Goal: Check status

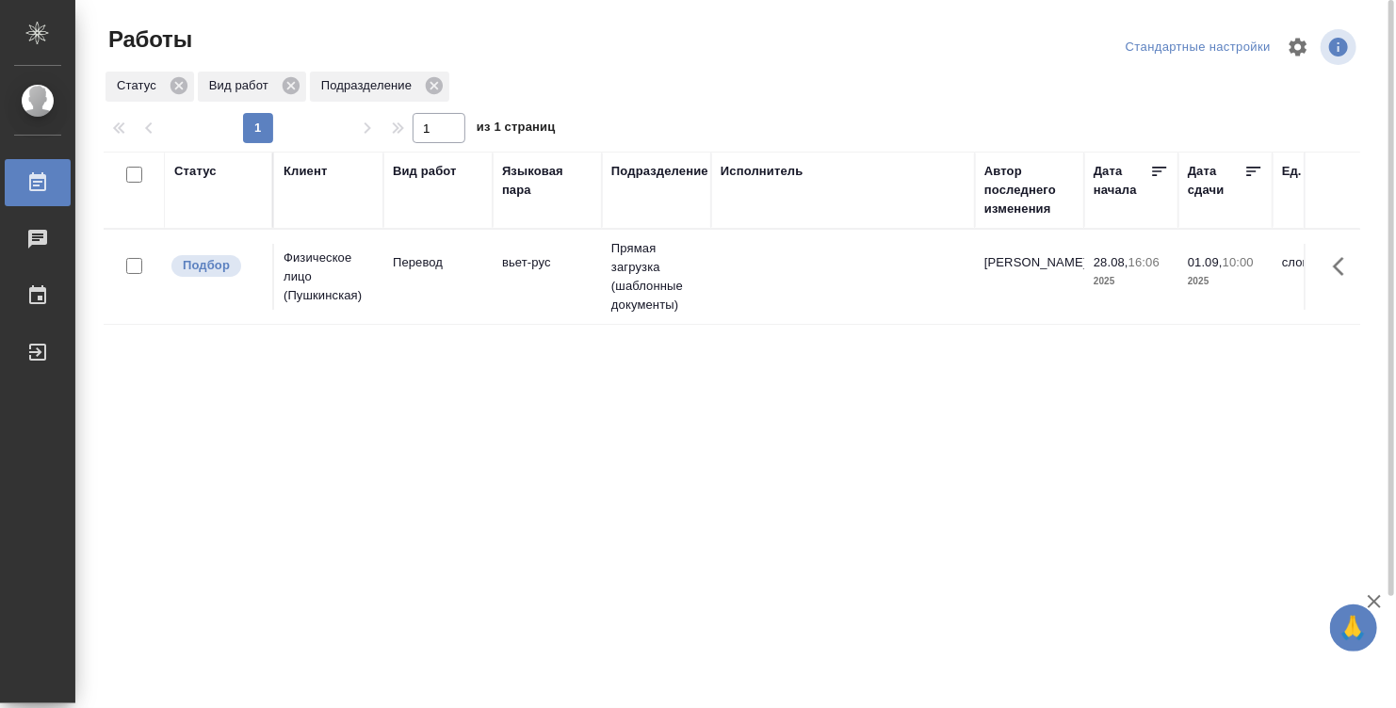
click at [187, 206] on div "Статус" at bounding box center [218, 190] width 89 height 57
click at [202, 182] on div "Статус" at bounding box center [218, 190] width 89 height 57
click at [197, 177] on div "Статус" at bounding box center [195, 171] width 42 height 19
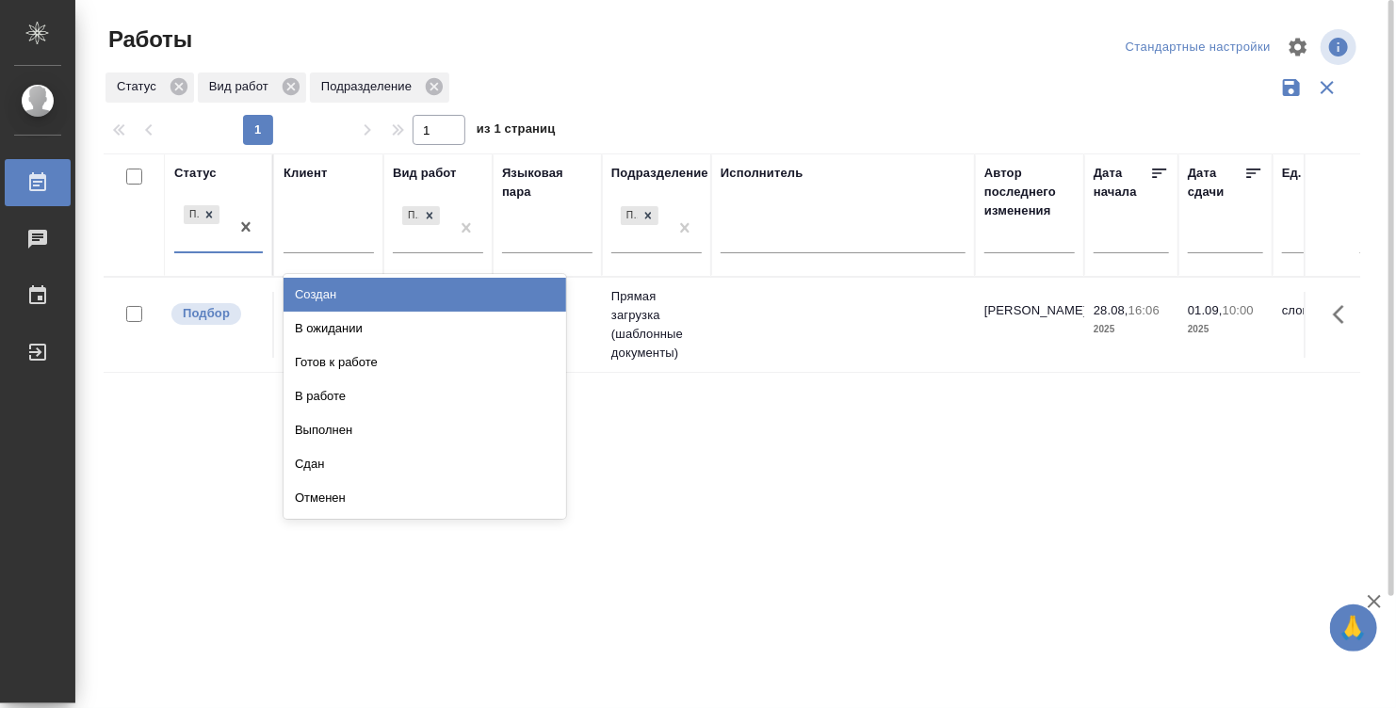
click at [195, 239] on div "Подбор" at bounding box center [201, 227] width 55 height 51
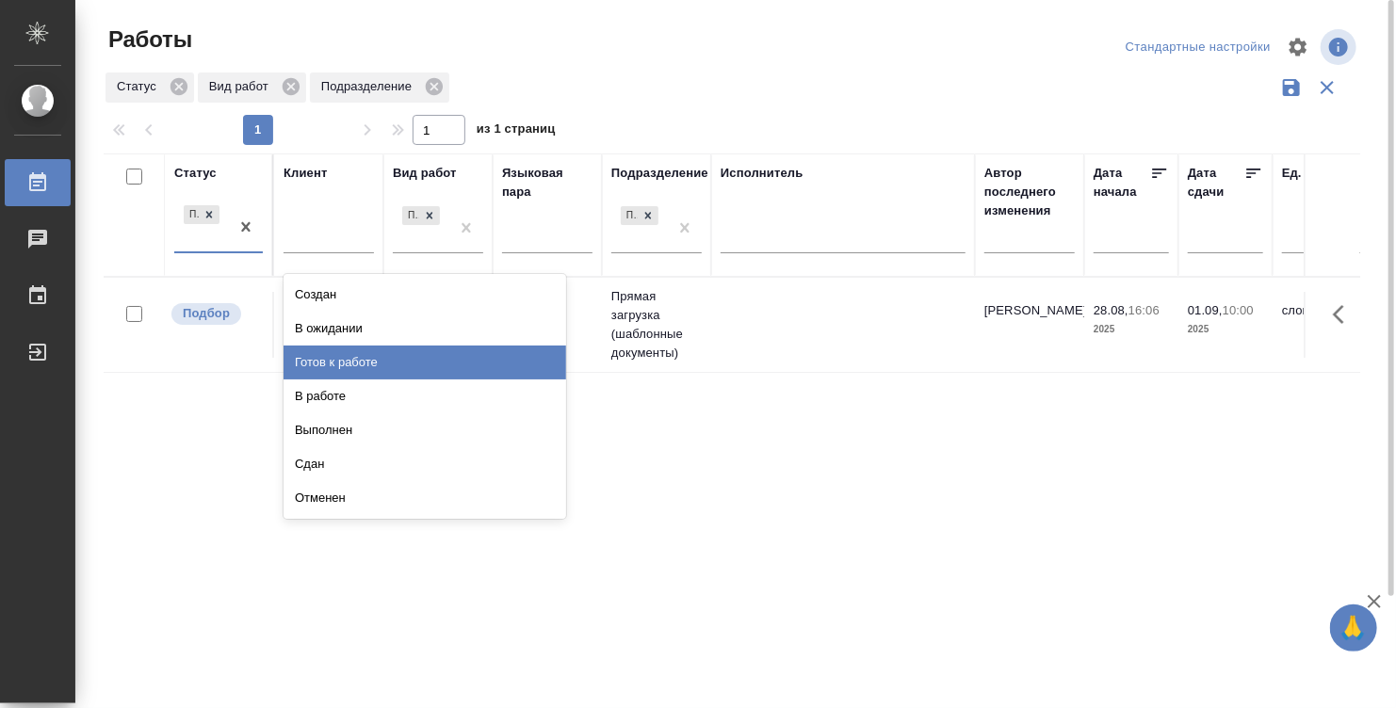
click at [331, 359] on div "Готов к работе" at bounding box center [424, 363] width 283 height 34
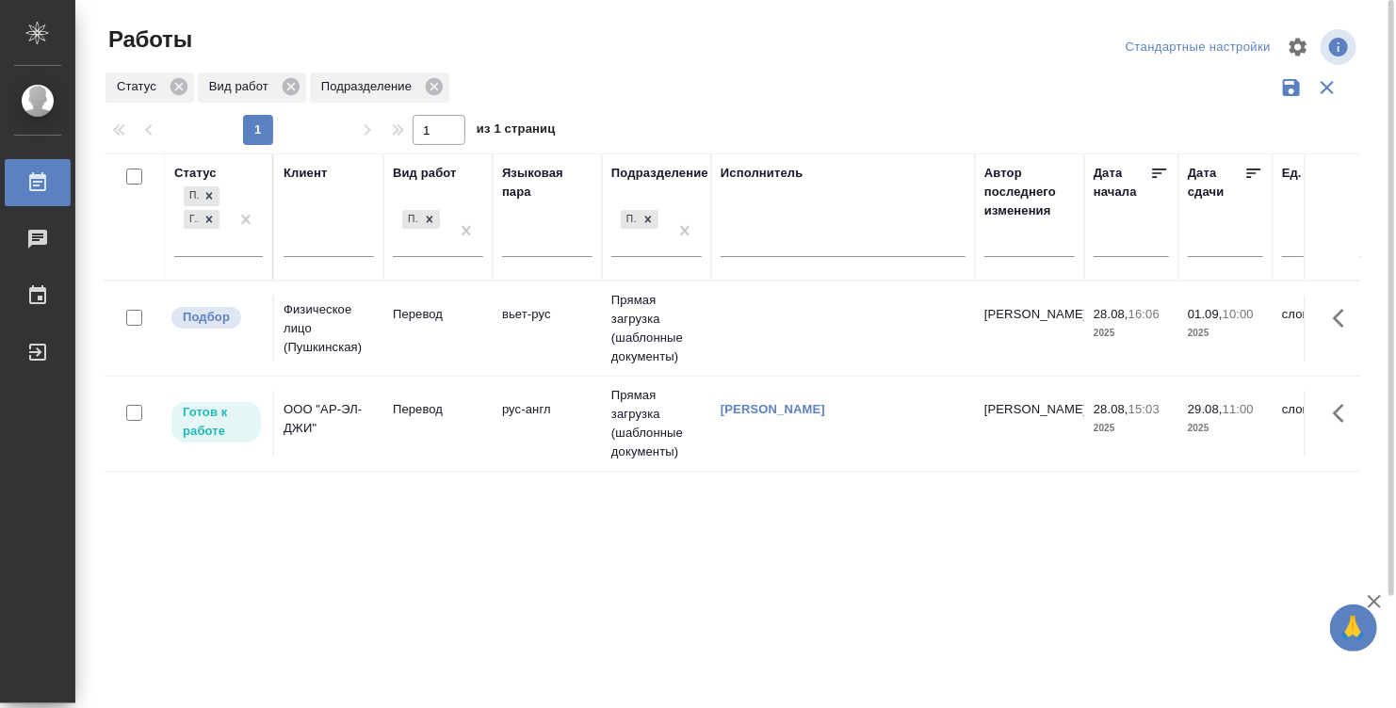
click at [835, 362] on td "[PERSON_NAME]" at bounding box center [843, 329] width 264 height 66
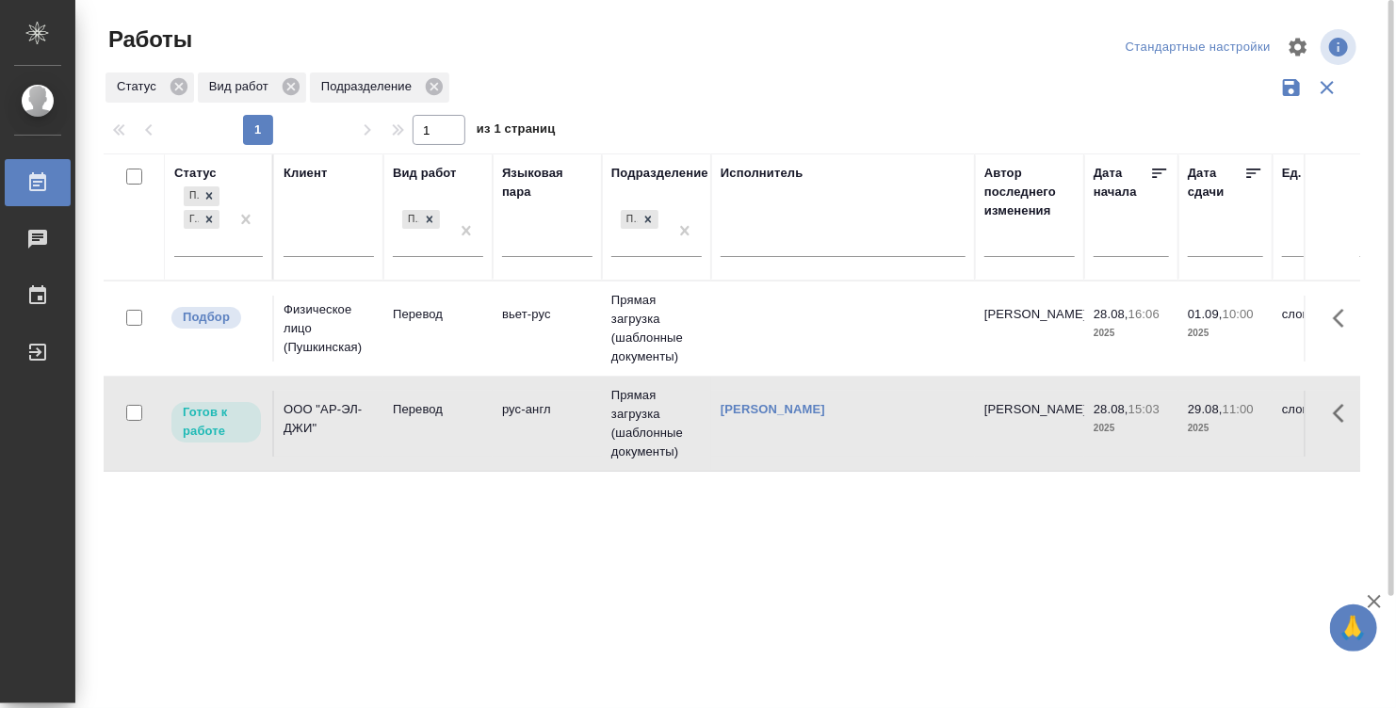
click at [838, 362] on td "[PERSON_NAME]" at bounding box center [843, 329] width 264 height 66
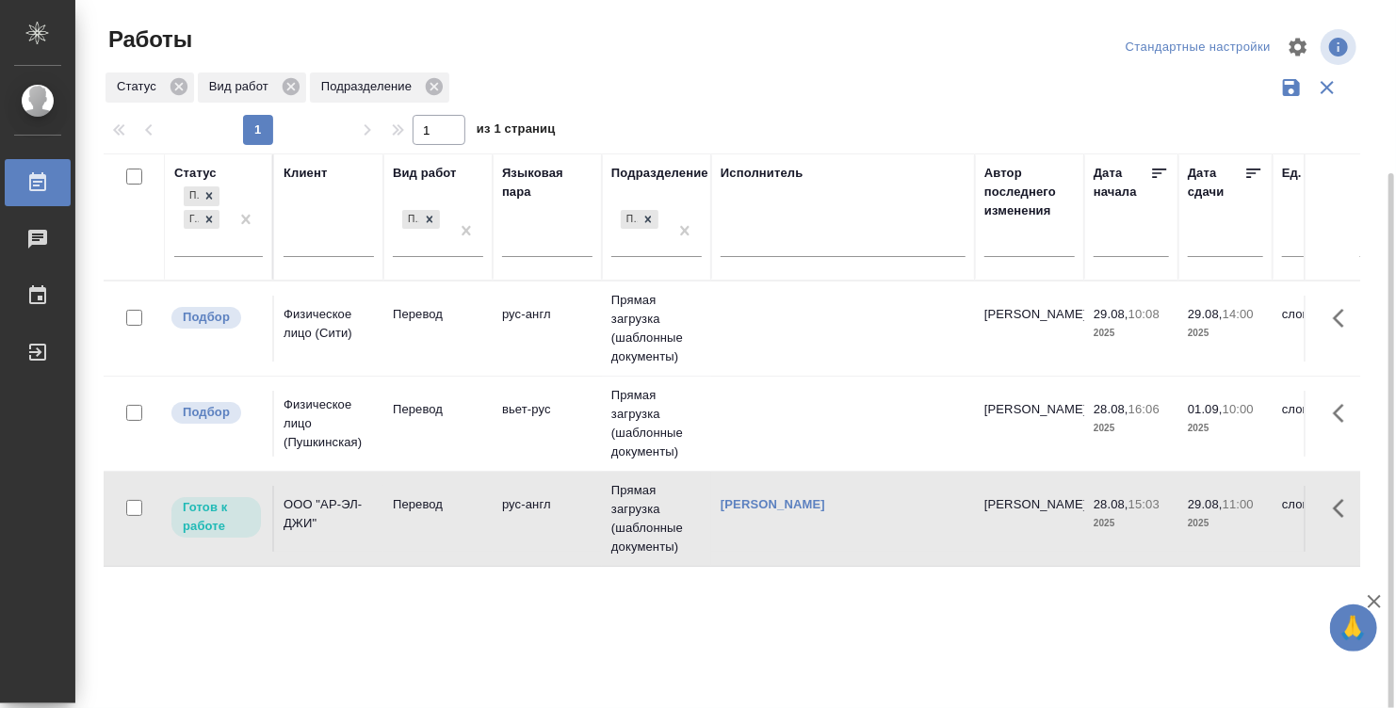
scroll to position [94, 0]
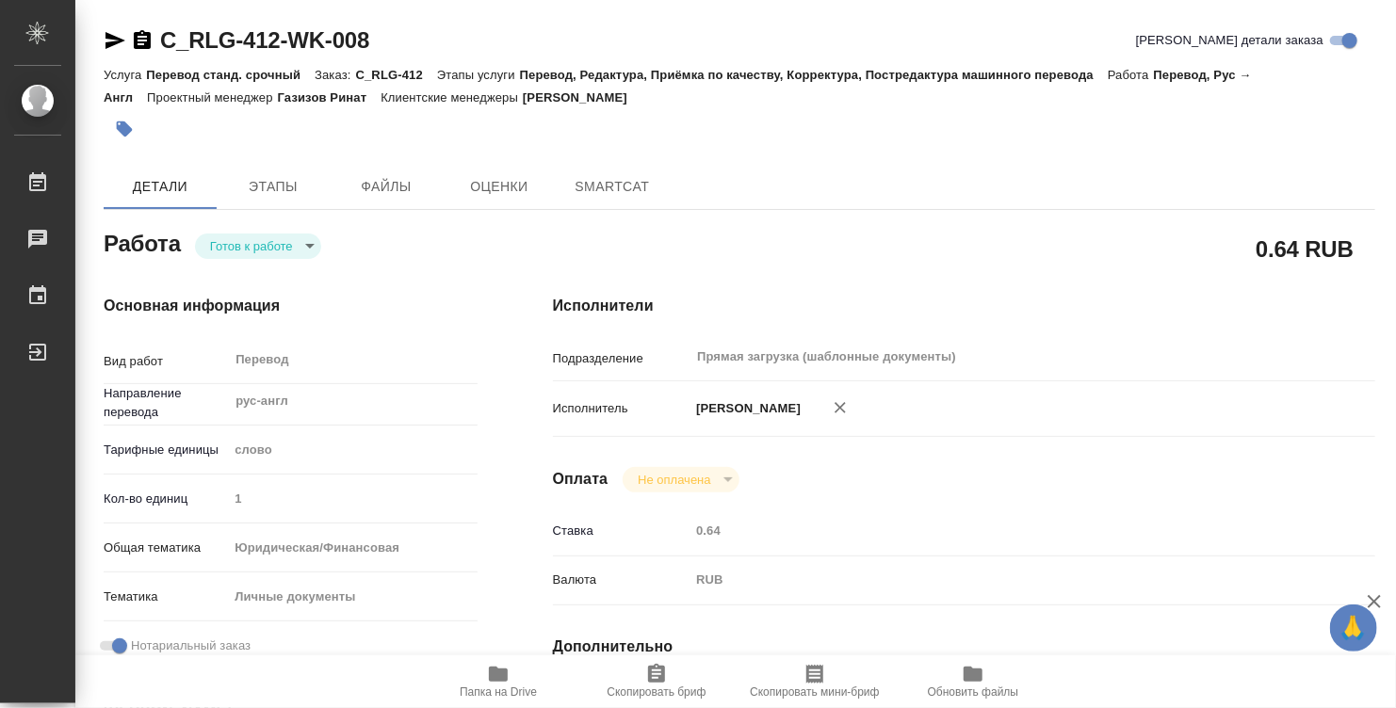
type textarea "x"
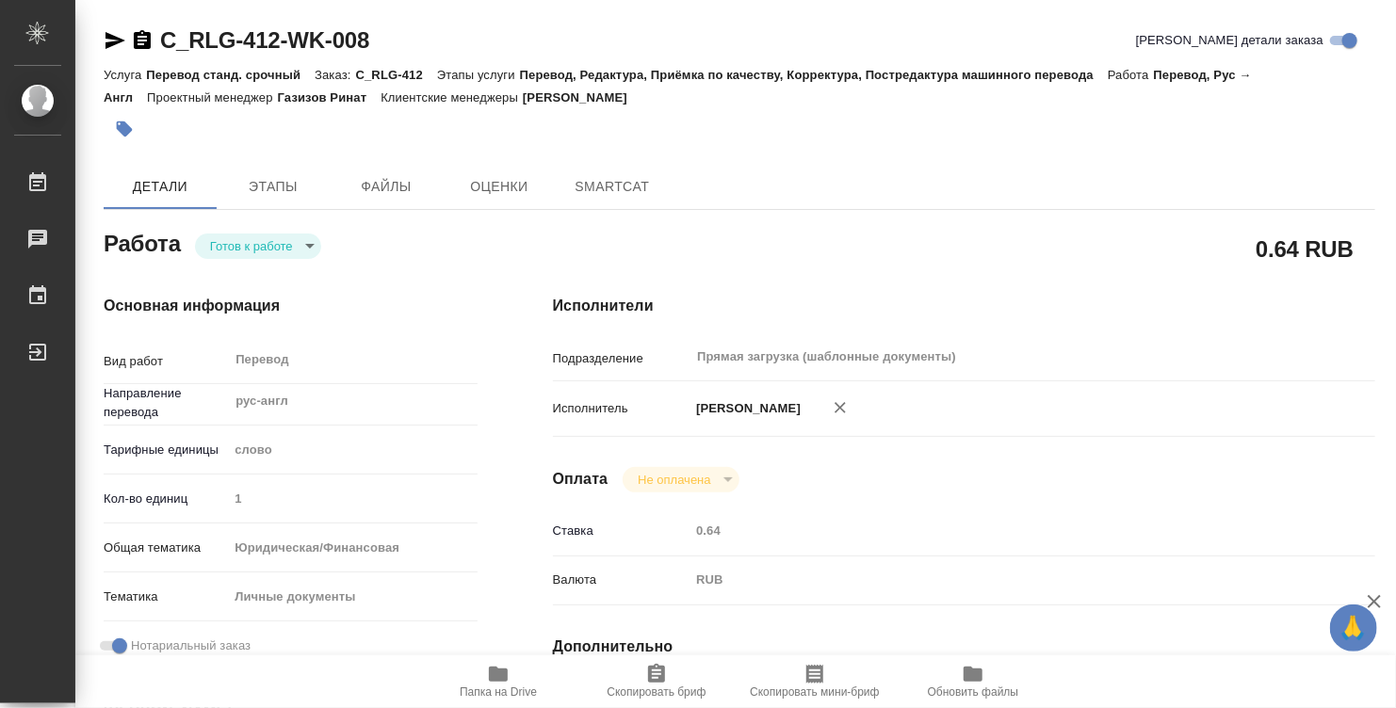
type textarea "x"
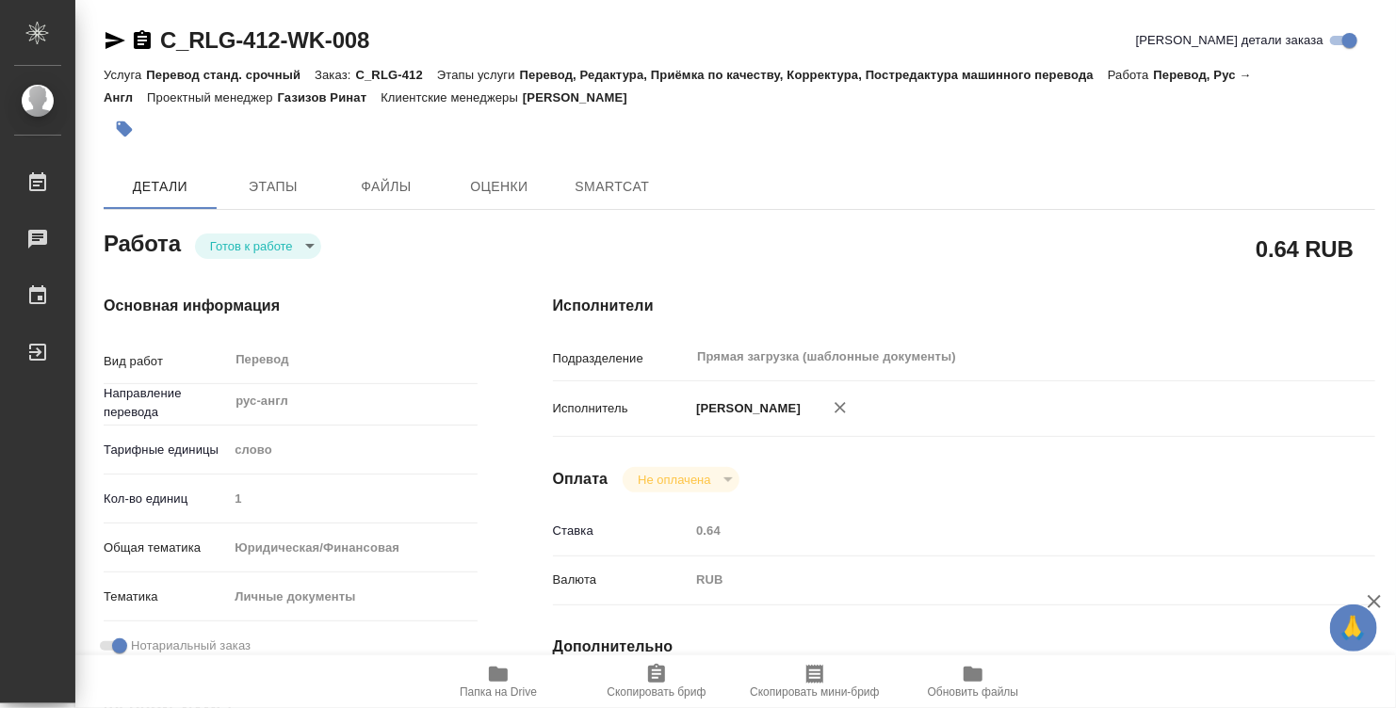
type textarea "x"
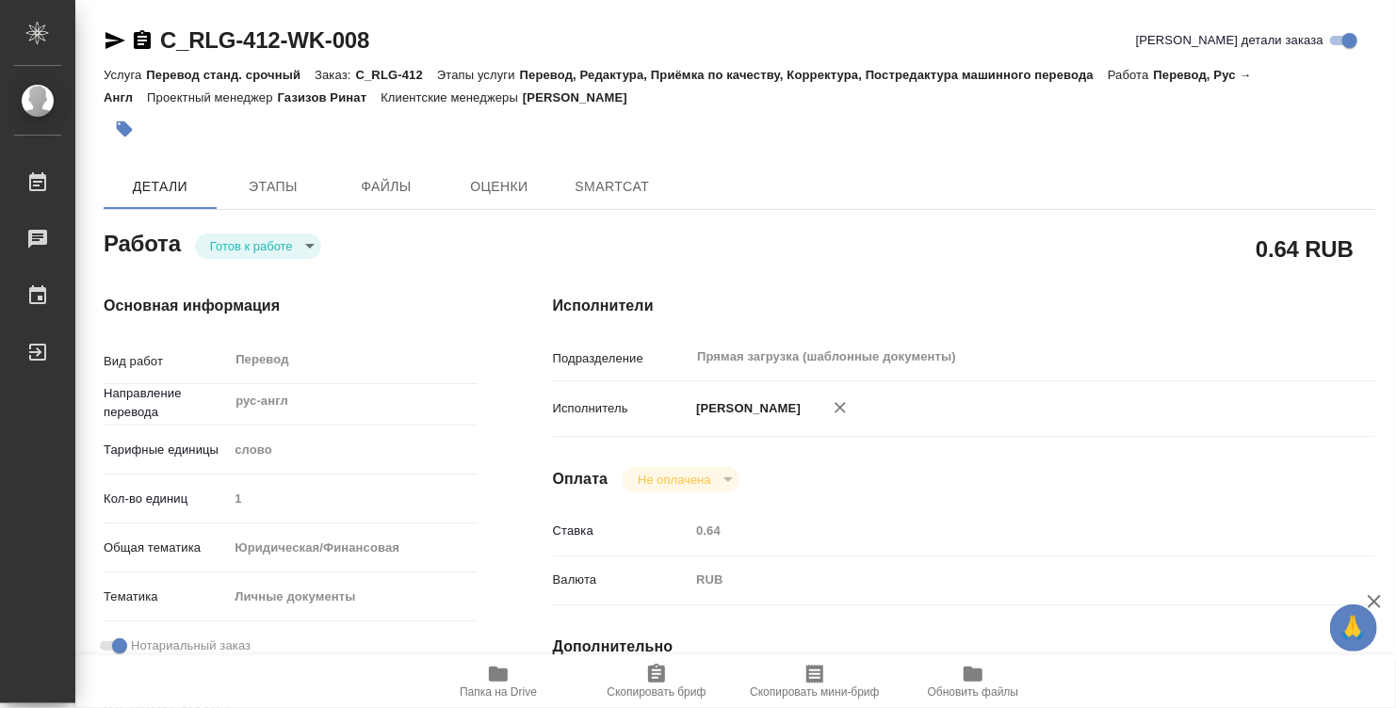
type textarea "x"
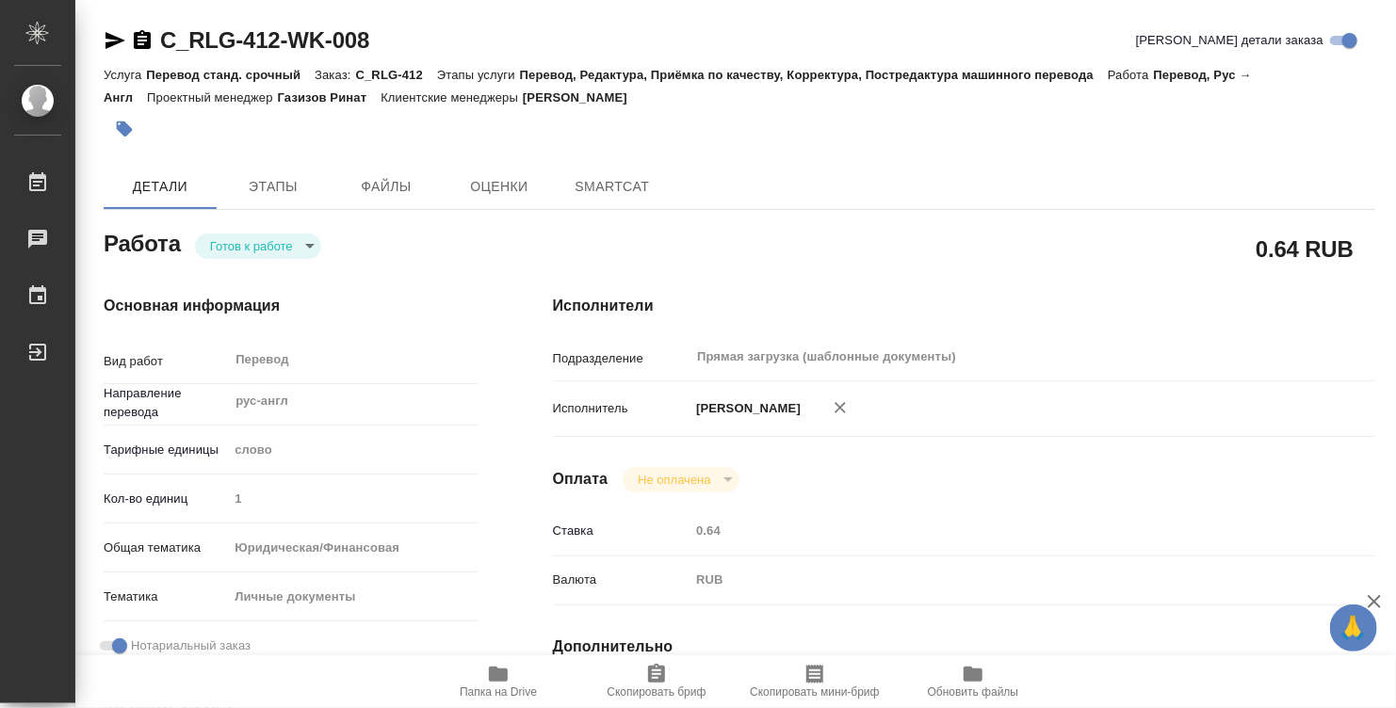
type textarea "x"
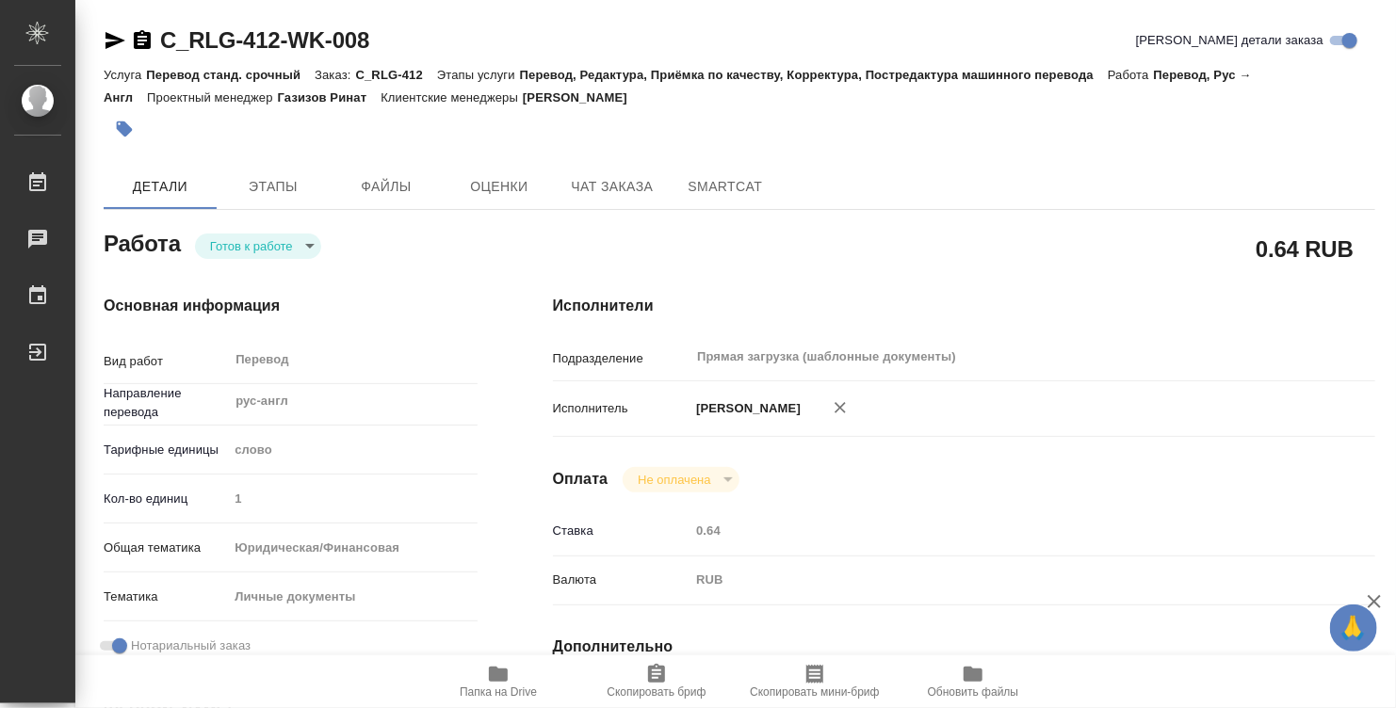
type textarea "x"
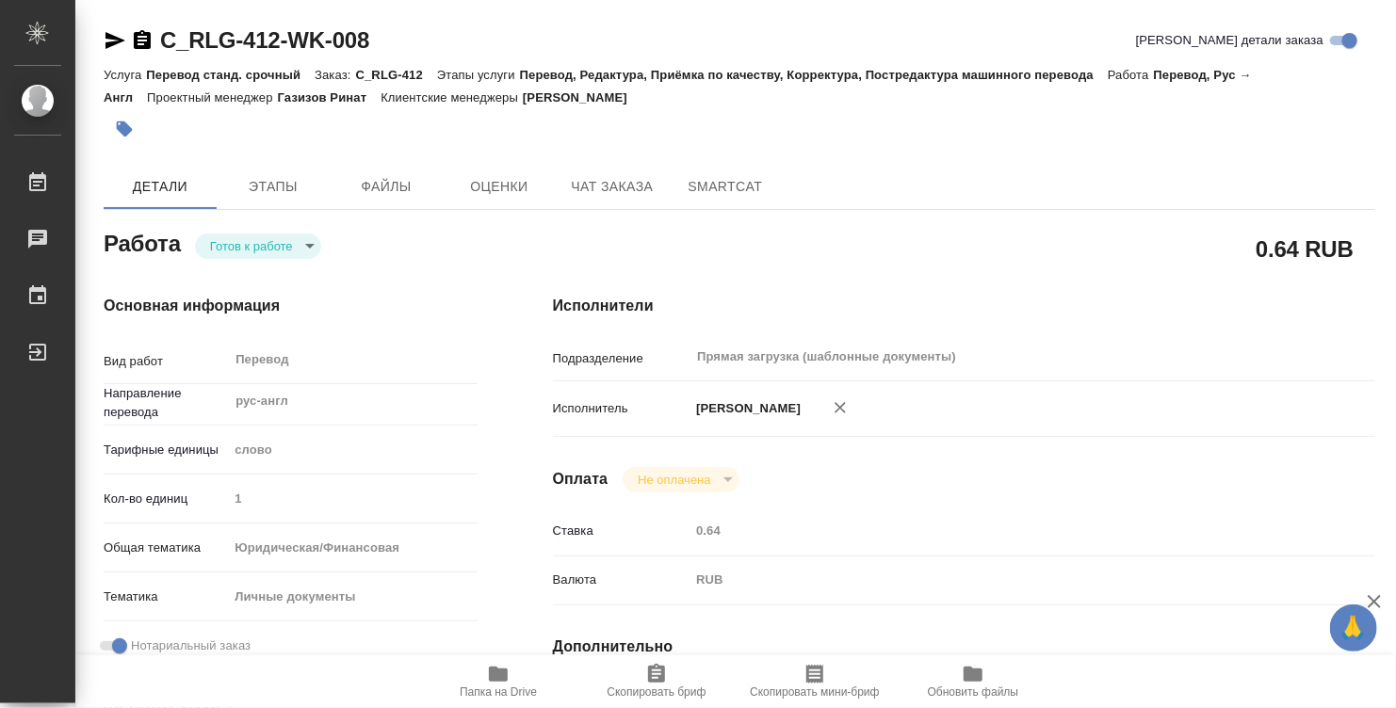
type textarea "x"
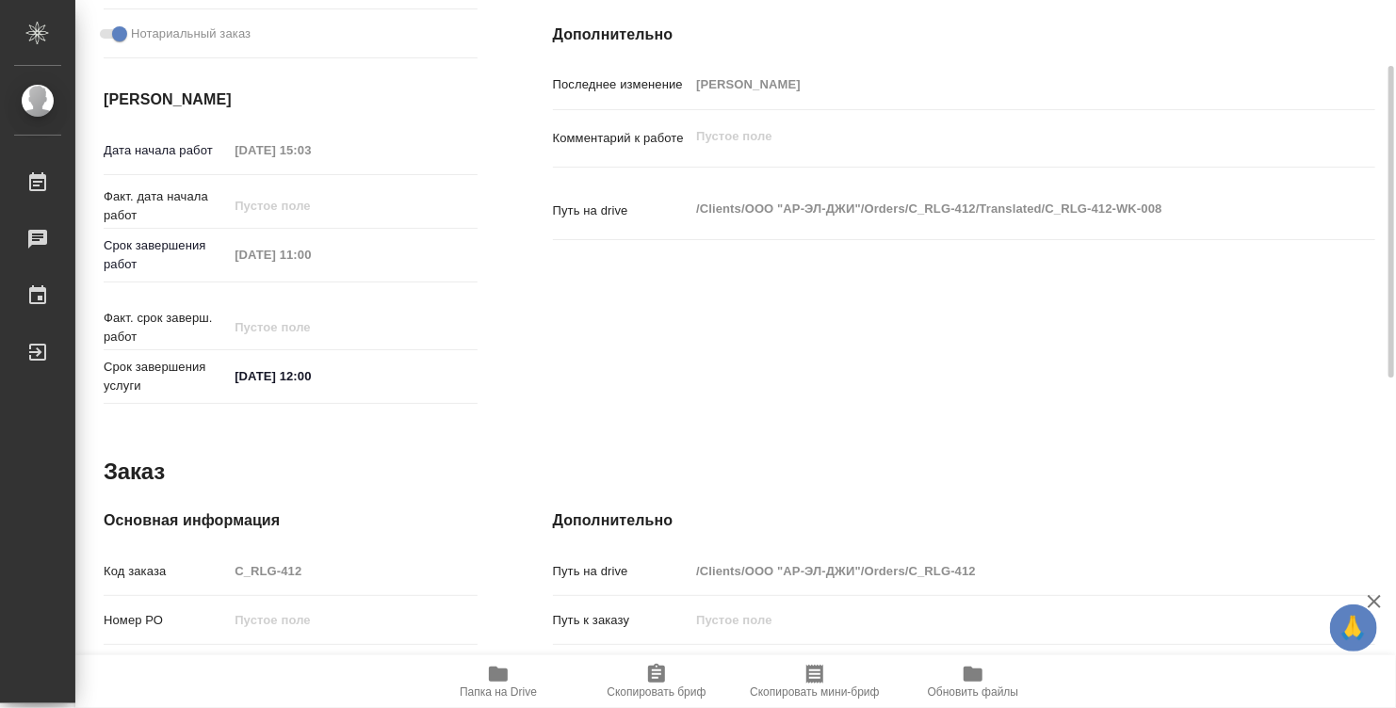
type textarea "x"
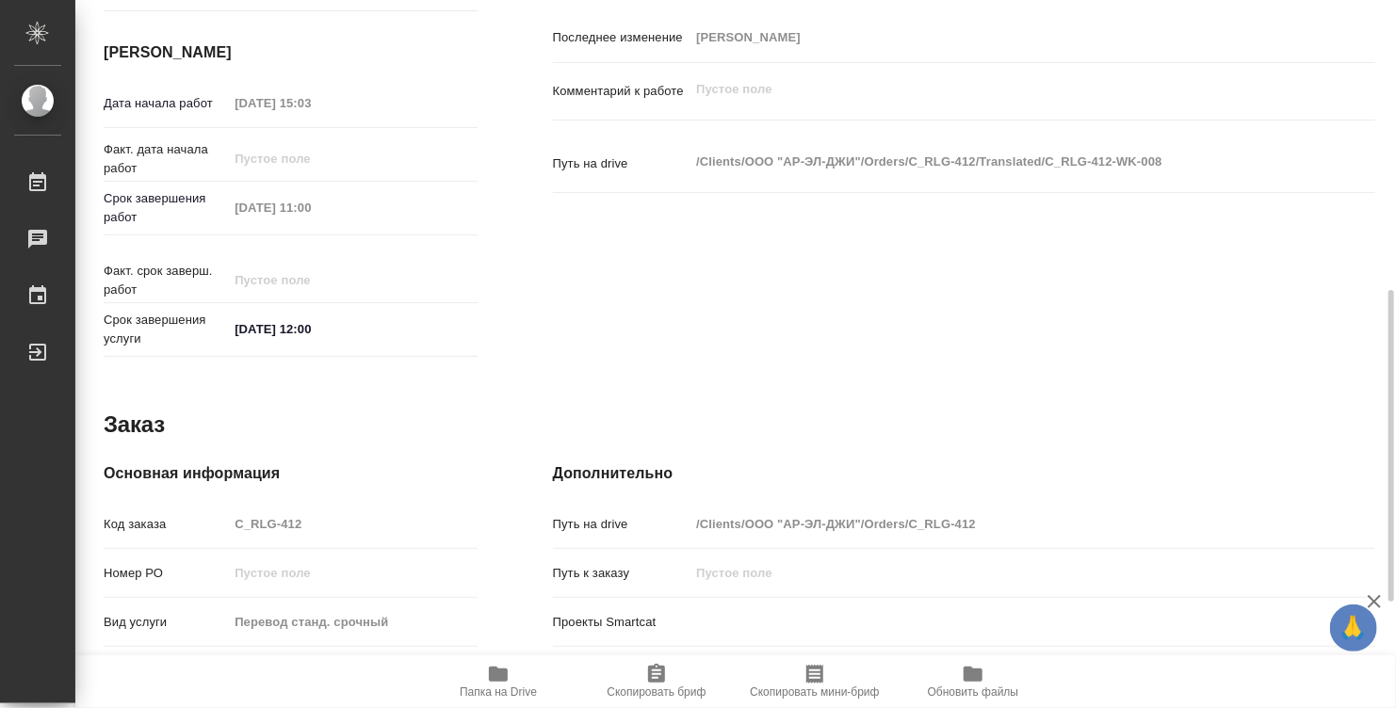
scroll to position [898, 0]
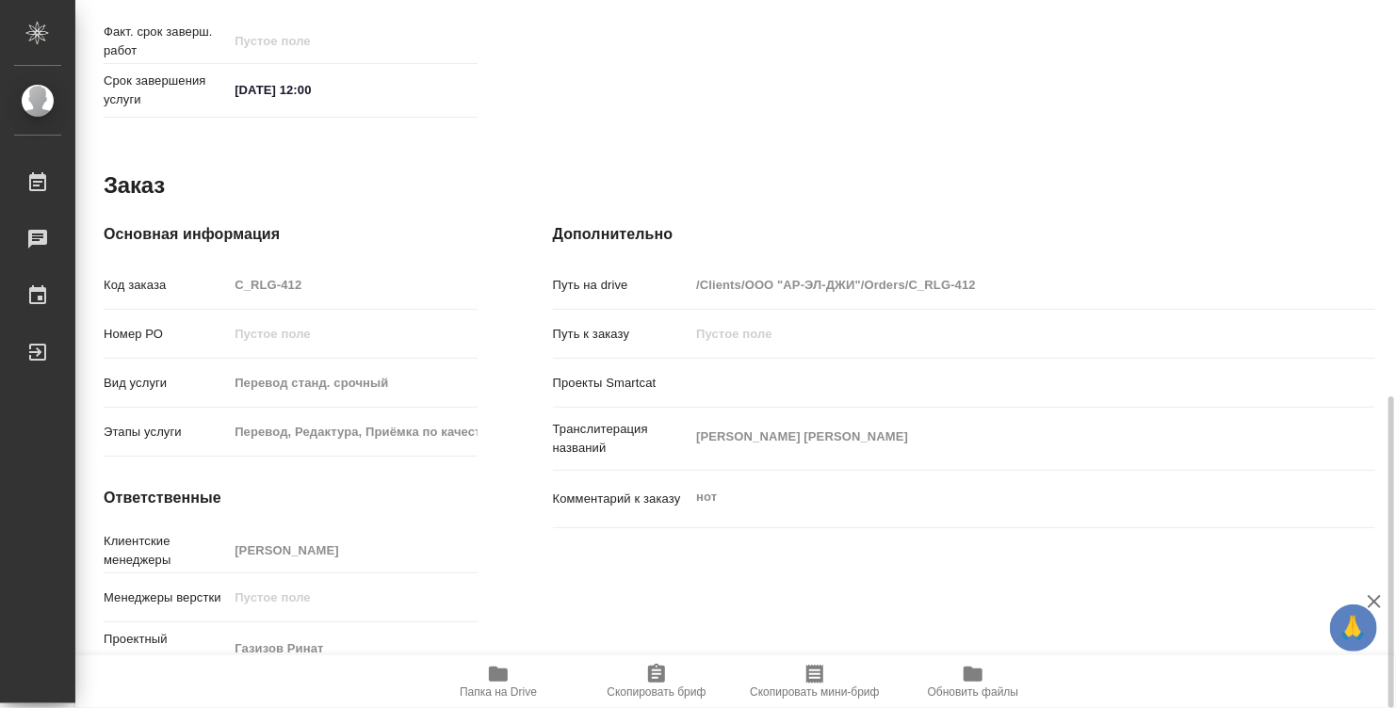
click at [488, 677] on icon "button" at bounding box center [498, 674] width 23 height 23
click at [494, 662] on button "Папка на Drive" at bounding box center [498, 681] width 158 height 53
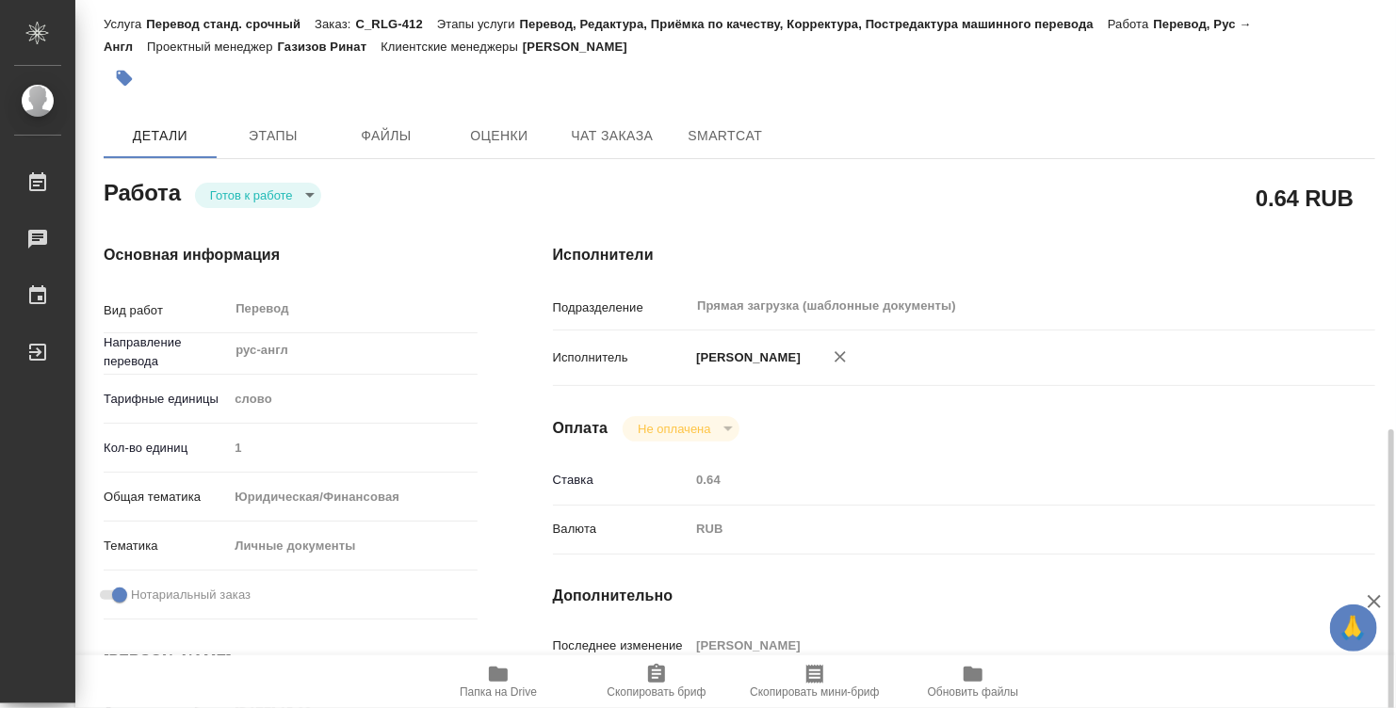
scroll to position [0, 0]
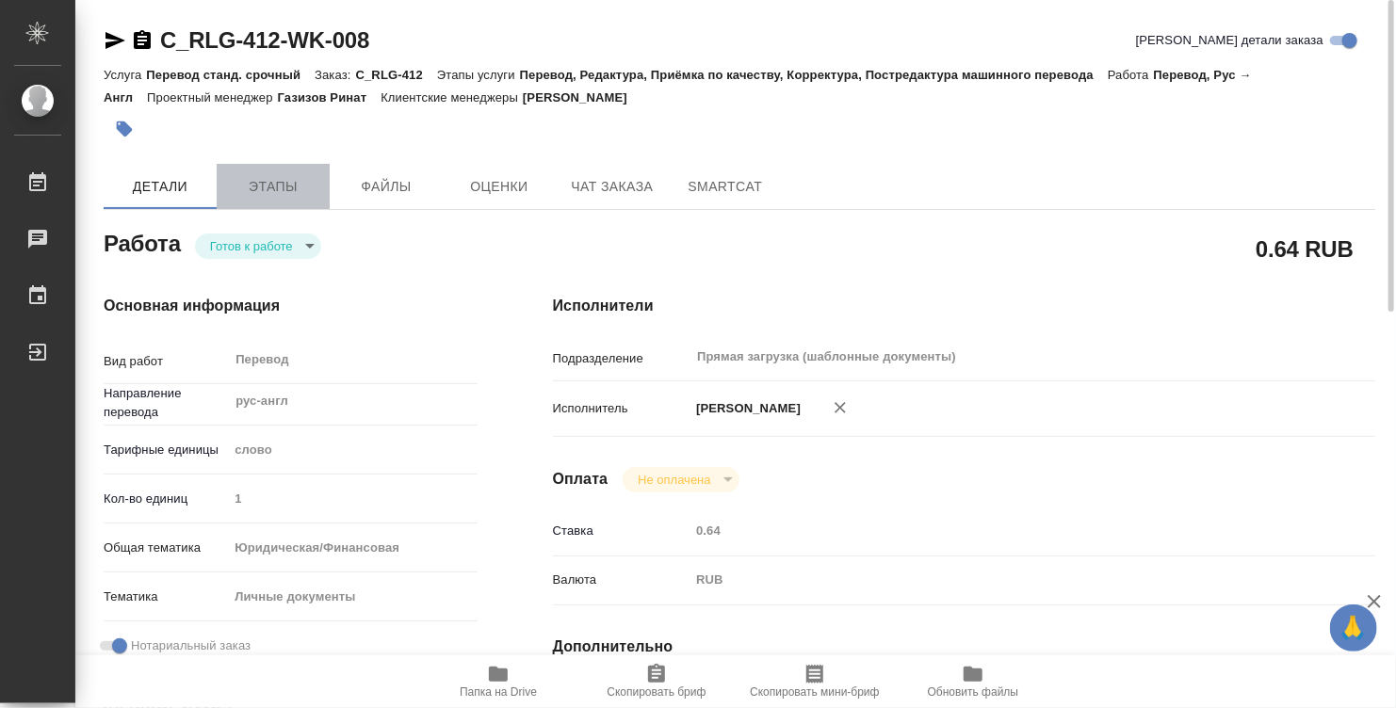
click at [285, 188] on span "Этапы" at bounding box center [273, 187] width 90 height 24
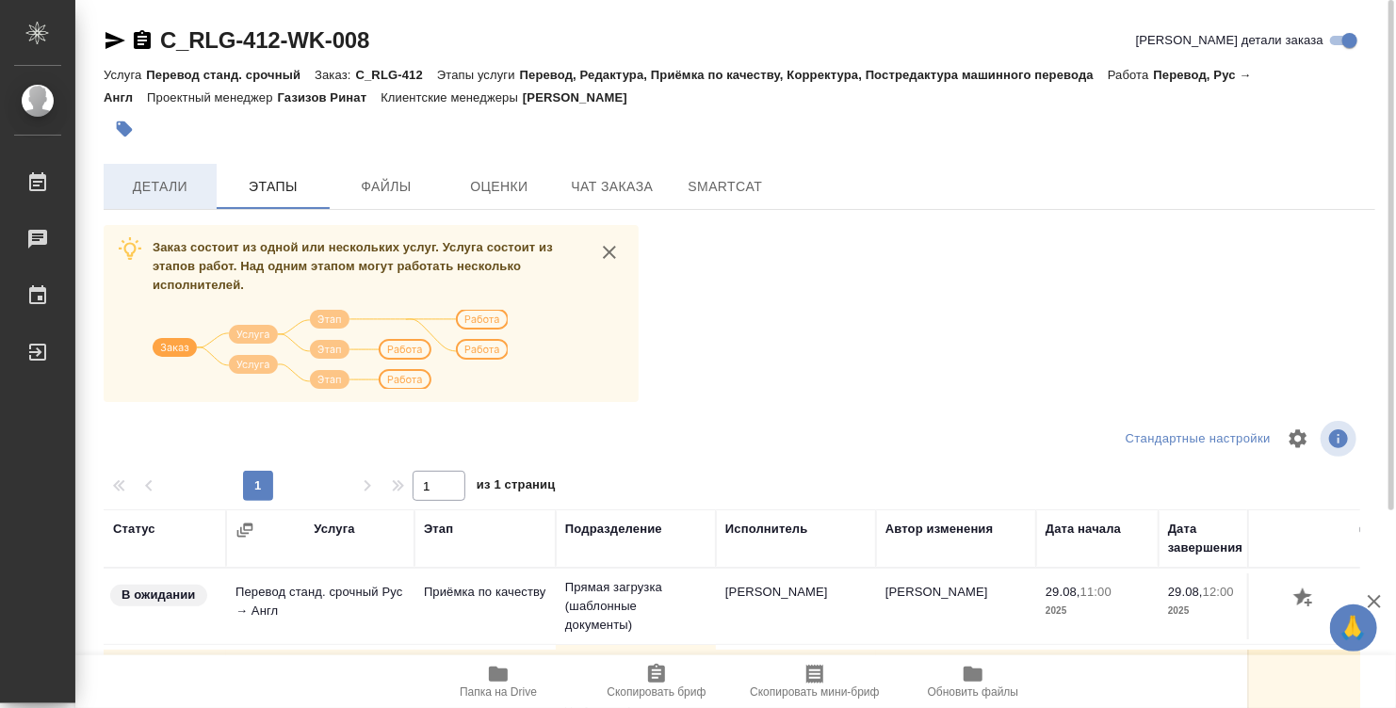
click at [128, 188] on span "Детали" at bounding box center [160, 187] width 90 height 24
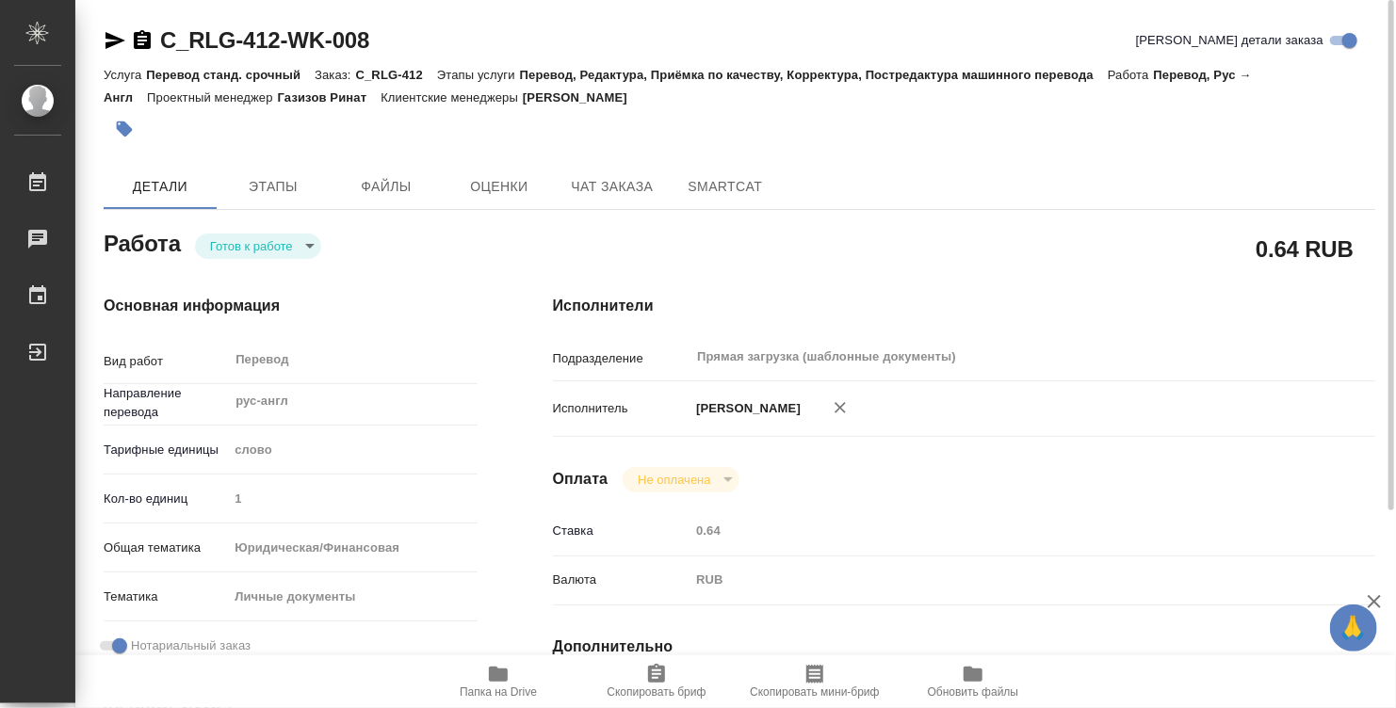
type textarea "x"
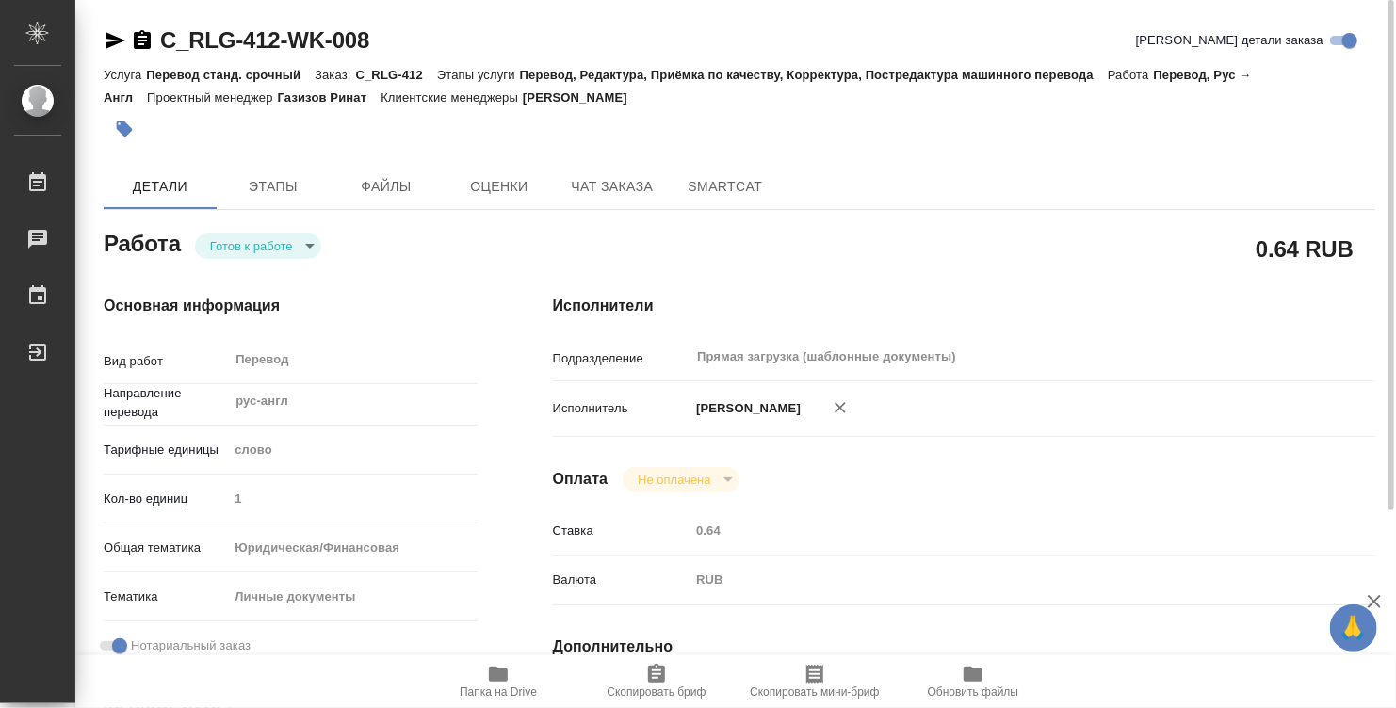
type textarea "x"
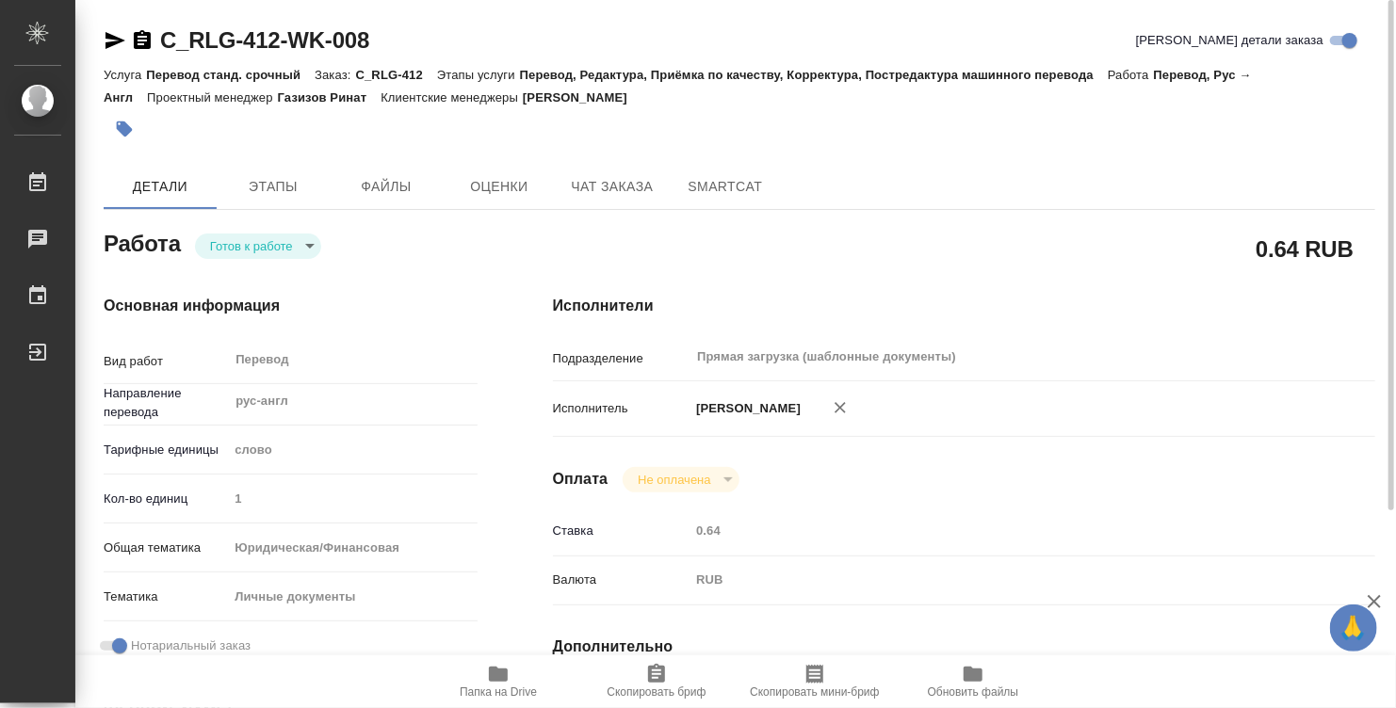
type textarea "x"
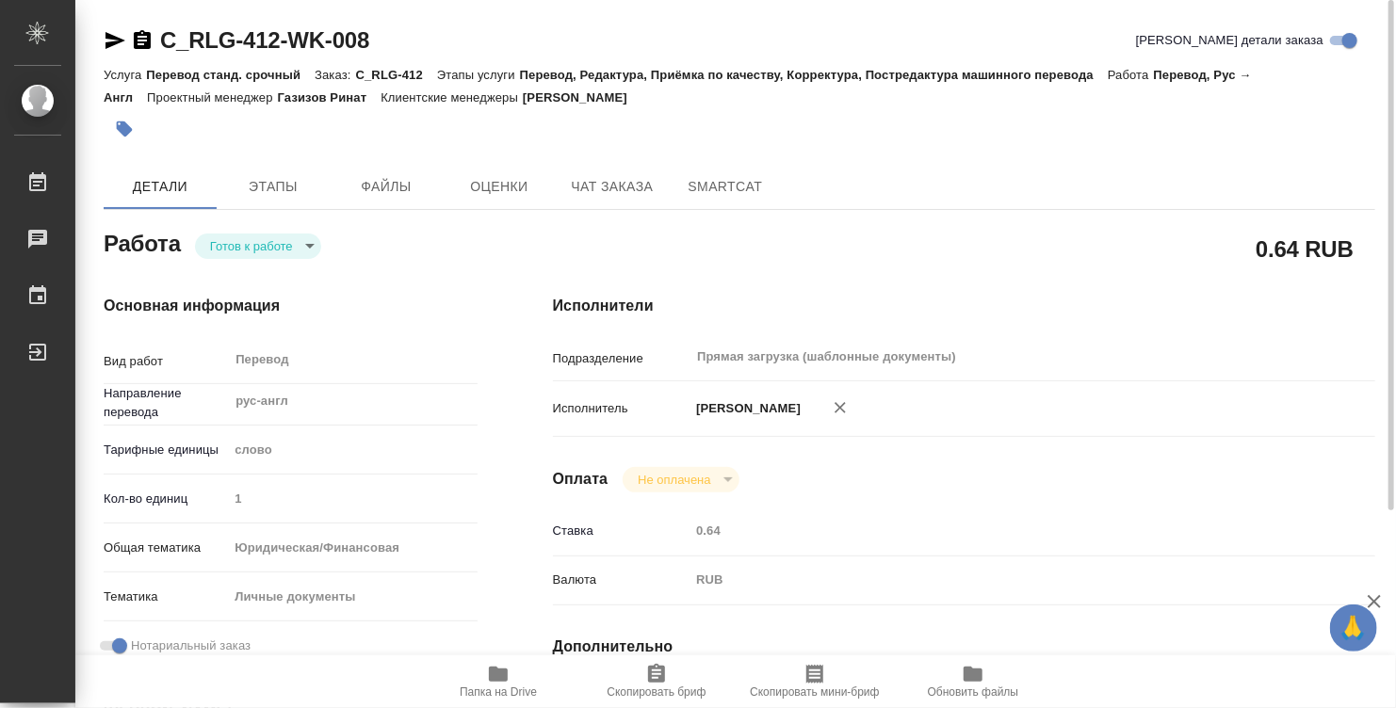
type textarea "x"
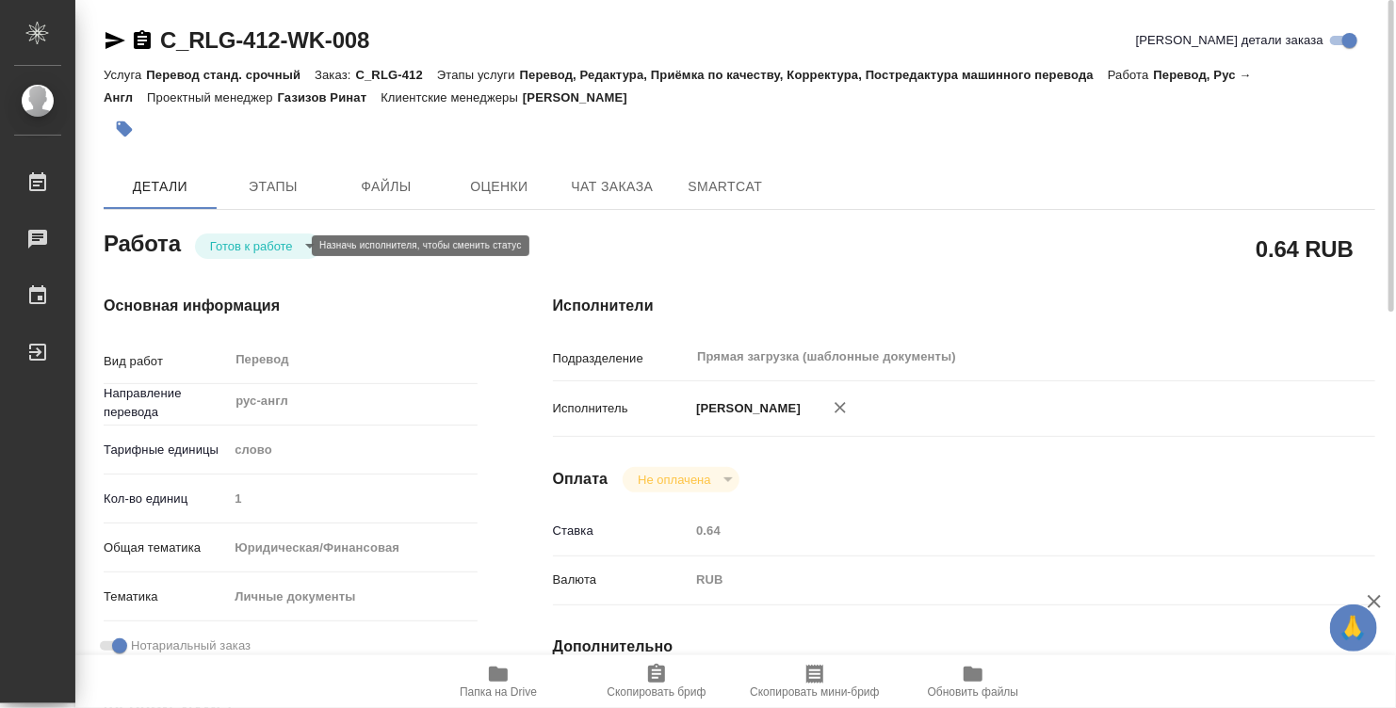
click at [293, 249] on body "🙏 .cls-1 fill:#fff; AWATERA Denisova Elina Работы 0 Чаты График Выйти C_RLG-412…" at bounding box center [698, 354] width 1396 height 708
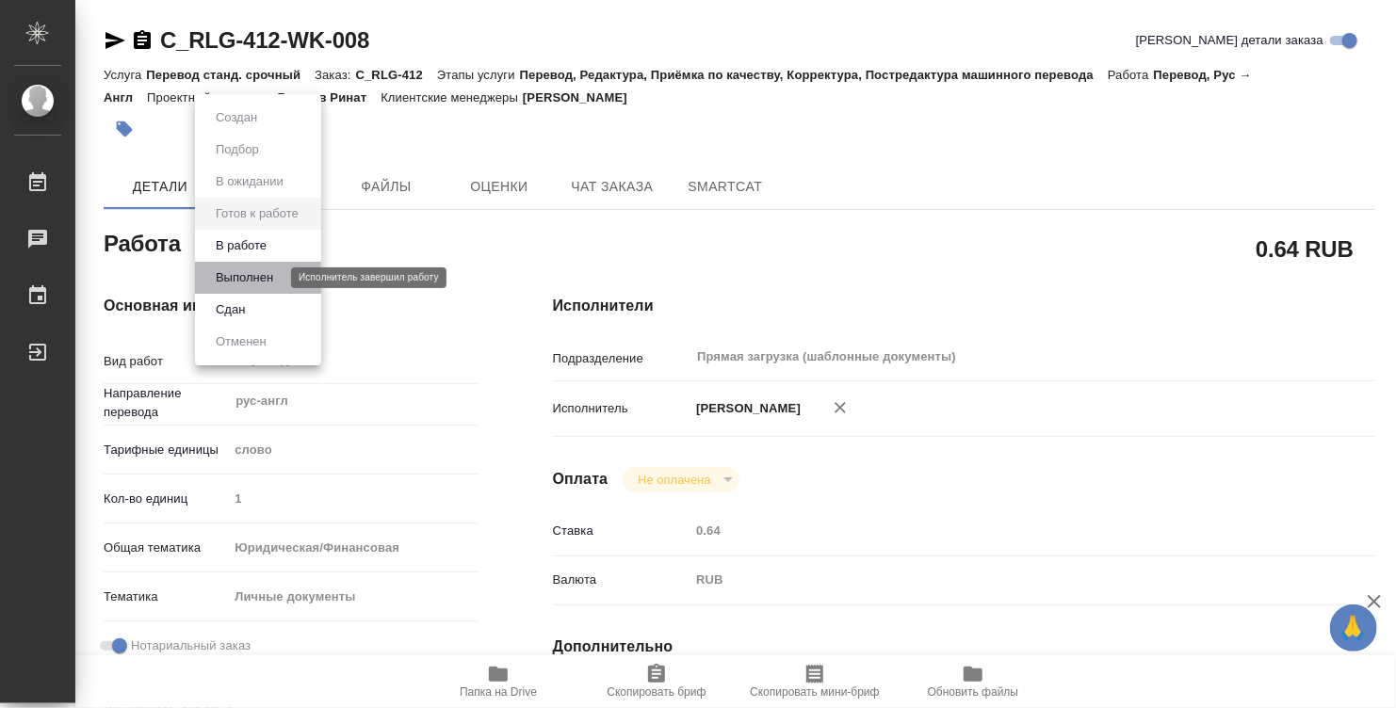
click at [270, 287] on button "Выполнен" at bounding box center [244, 277] width 69 height 21
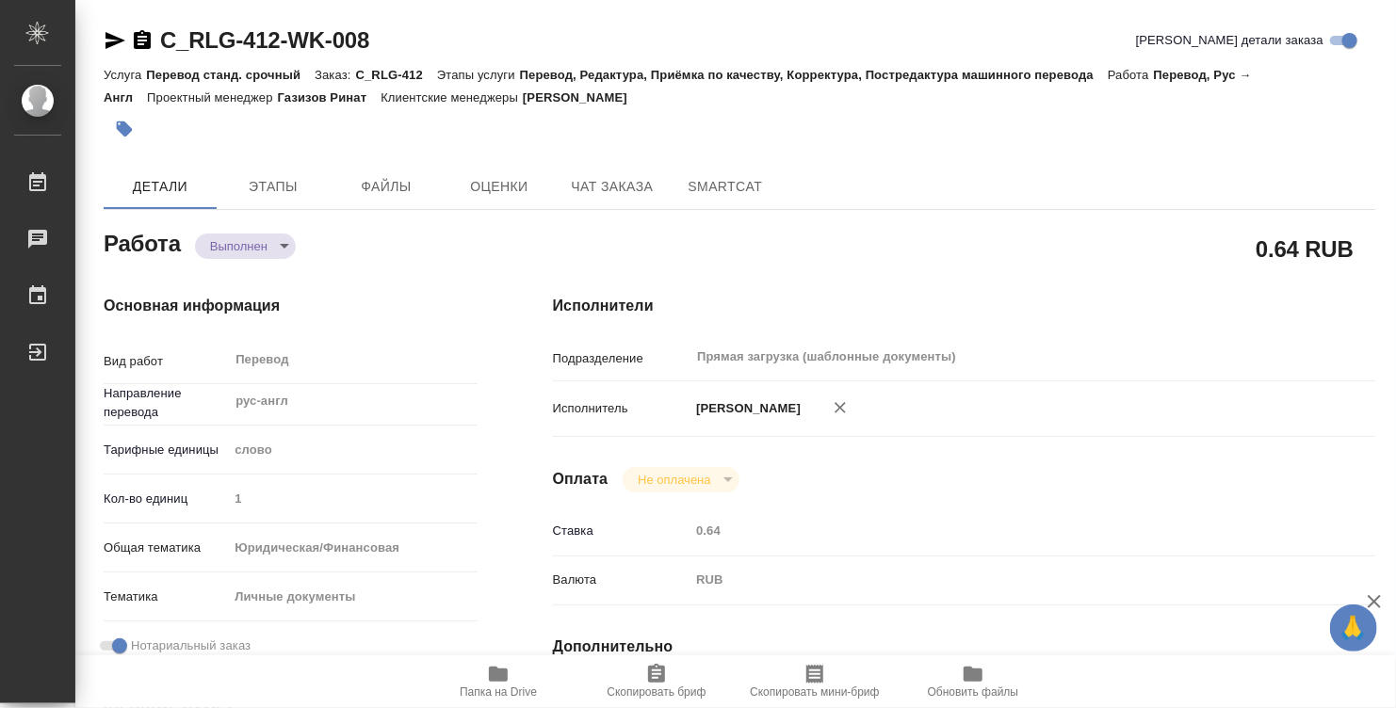
type textarea "x"
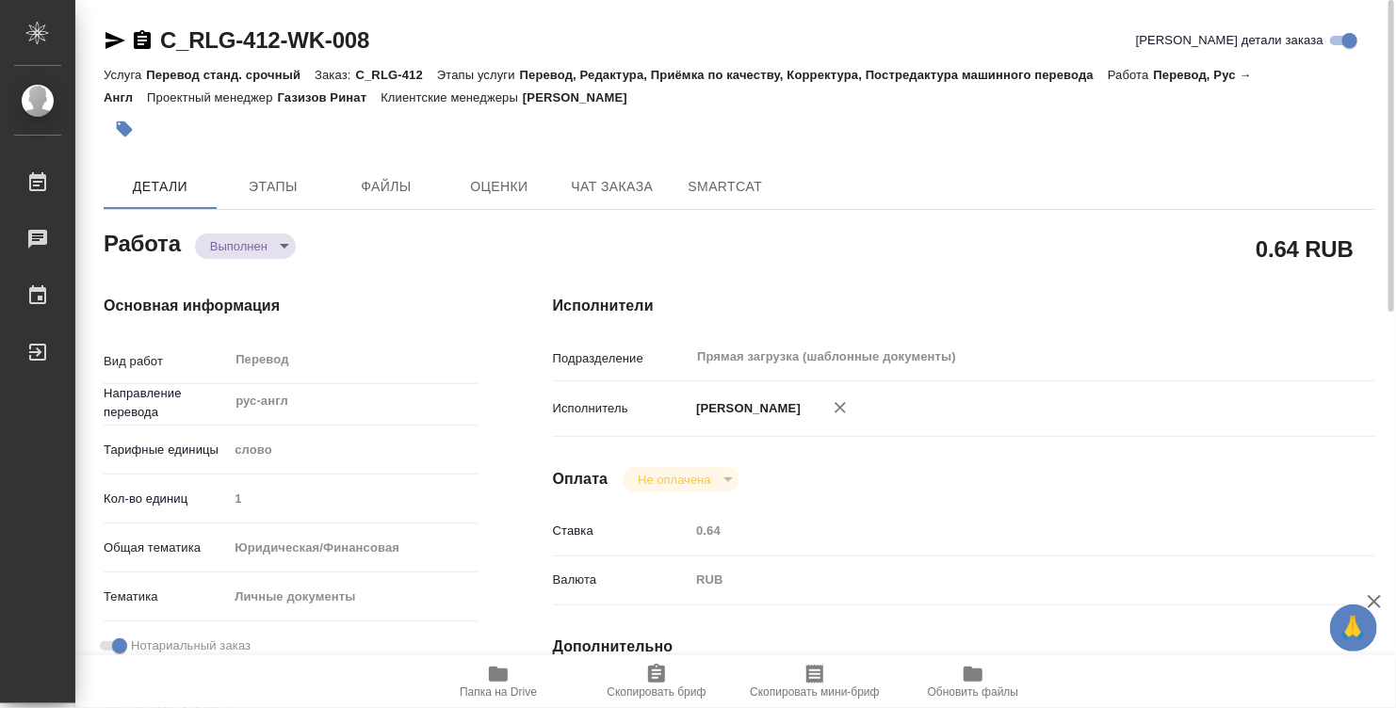
type textarea "x"
